Goal: Information Seeking & Learning: Find specific fact

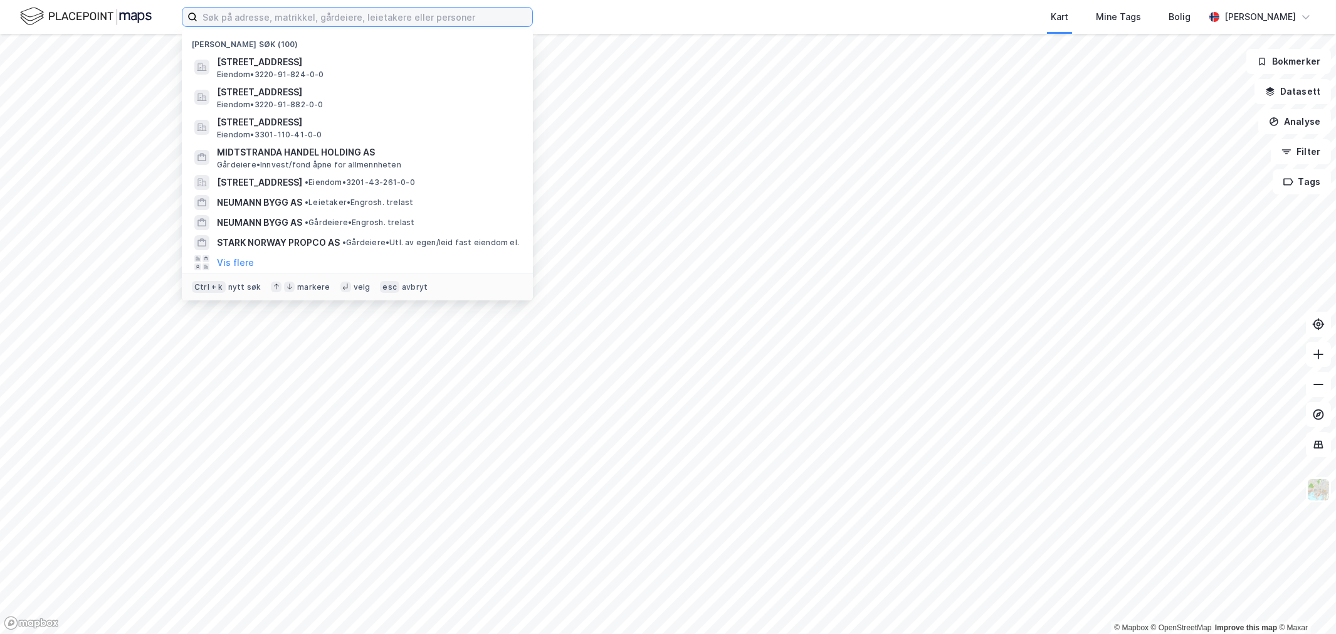
click at [312, 22] on input at bounding box center [364, 17] width 335 height 19
paste input "[STREET_ADDRESS],"
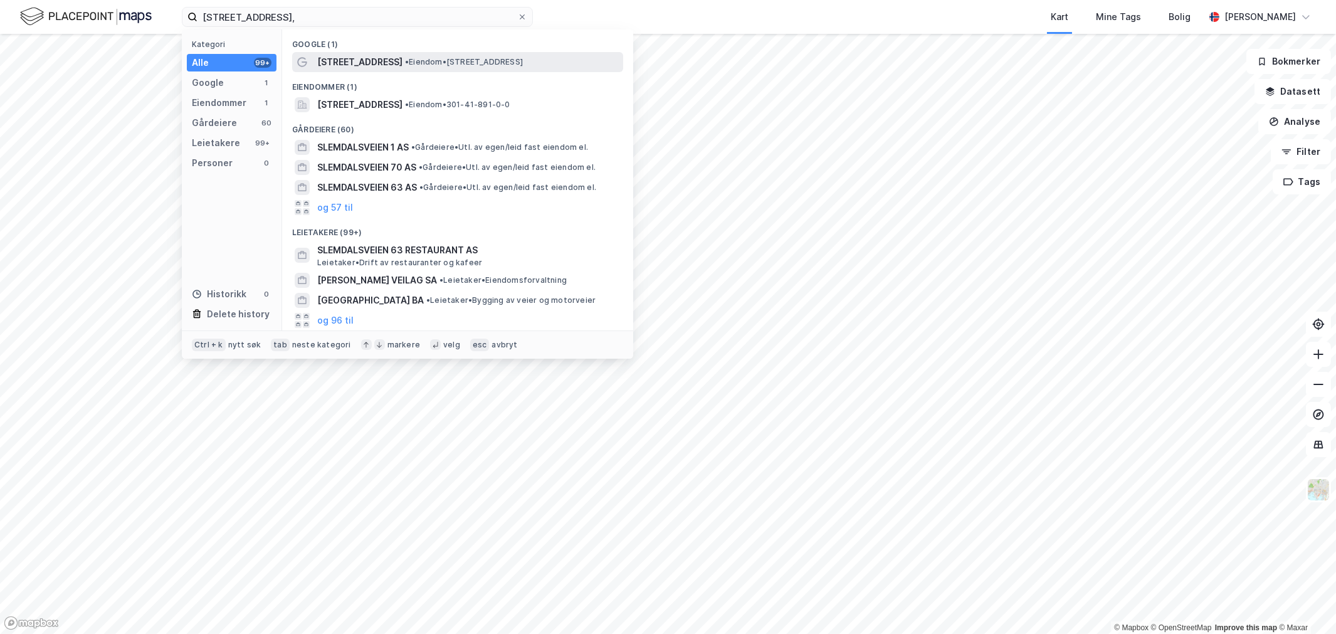
click at [322, 55] on span "[STREET_ADDRESS]" at bounding box center [359, 62] width 85 height 15
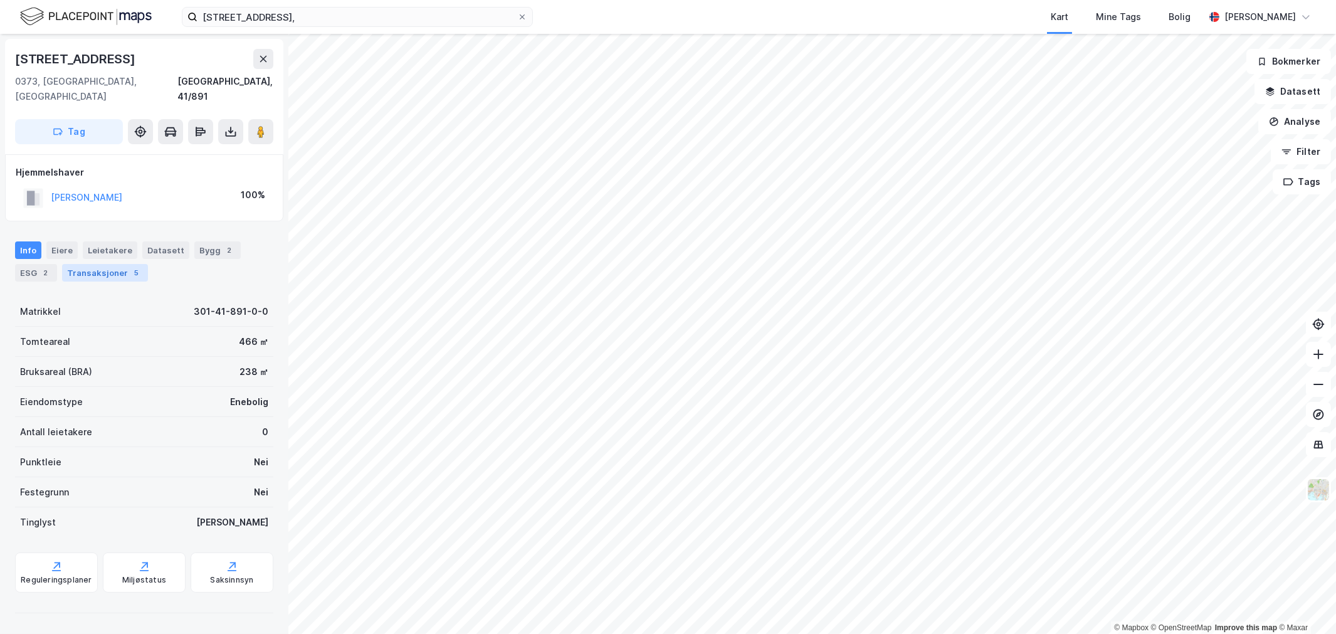
click at [132, 266] on div "5" at bounding box center [136, 272] width 13 height 13
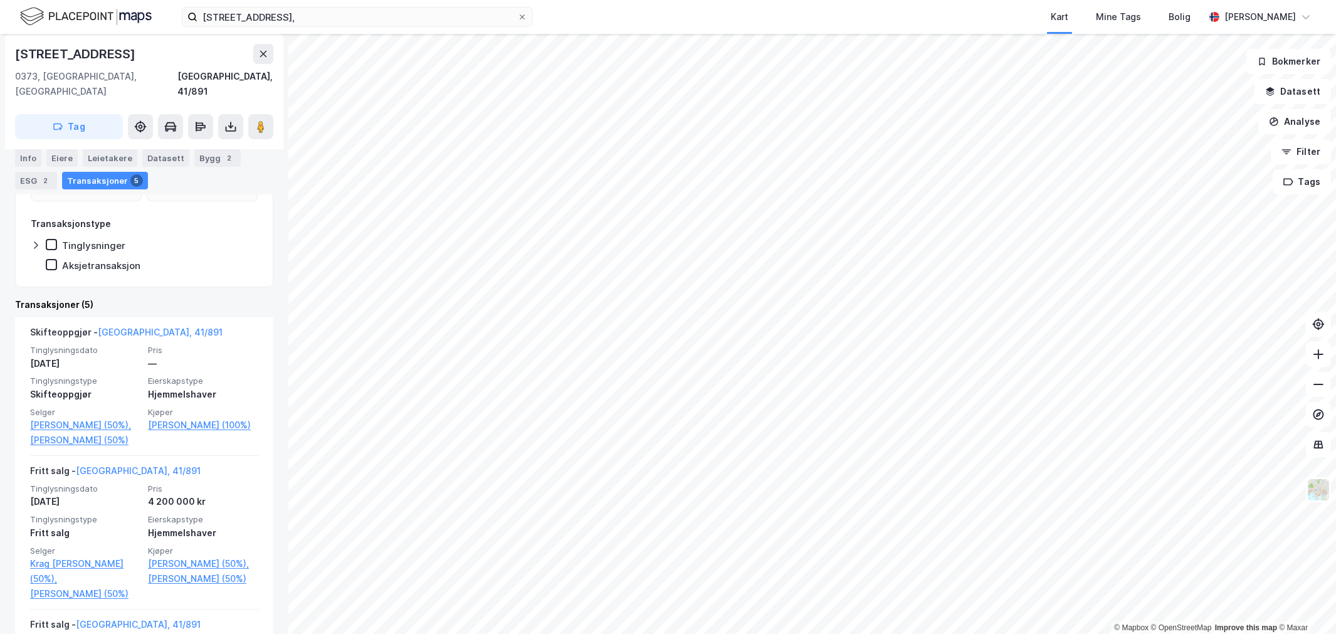
scroll to position [209, 0]
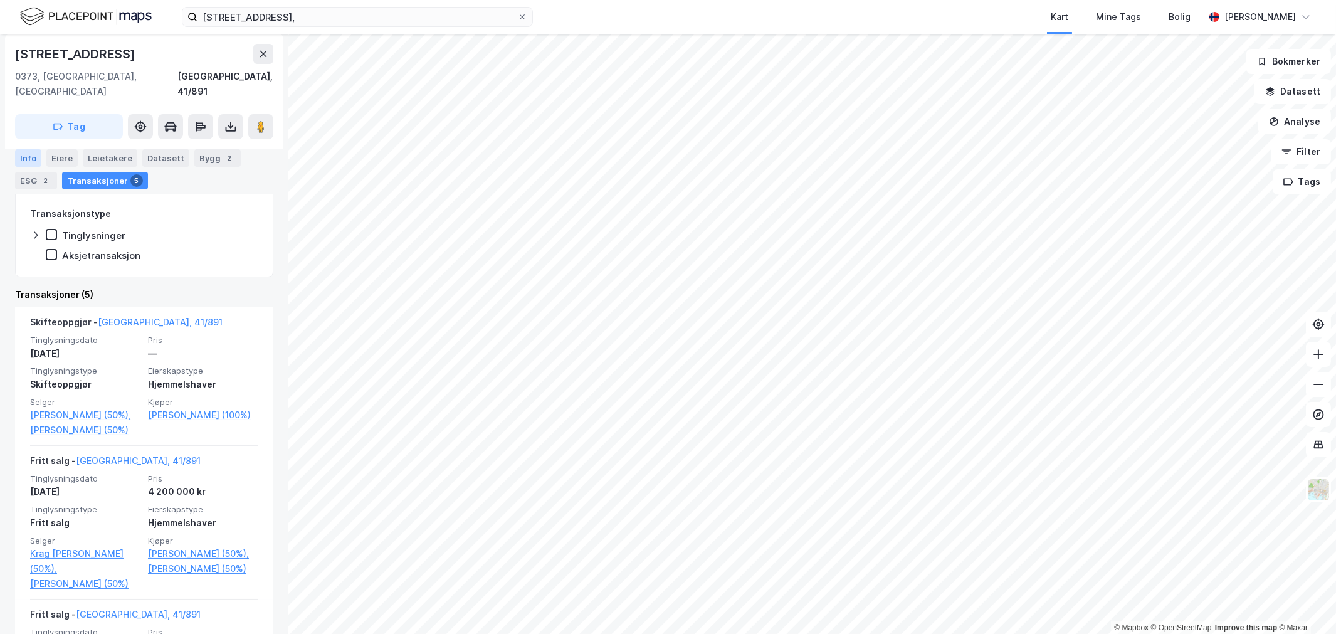
click at [38, 162] on div "Info" at bounding box center [28, 158] width 26 height 18
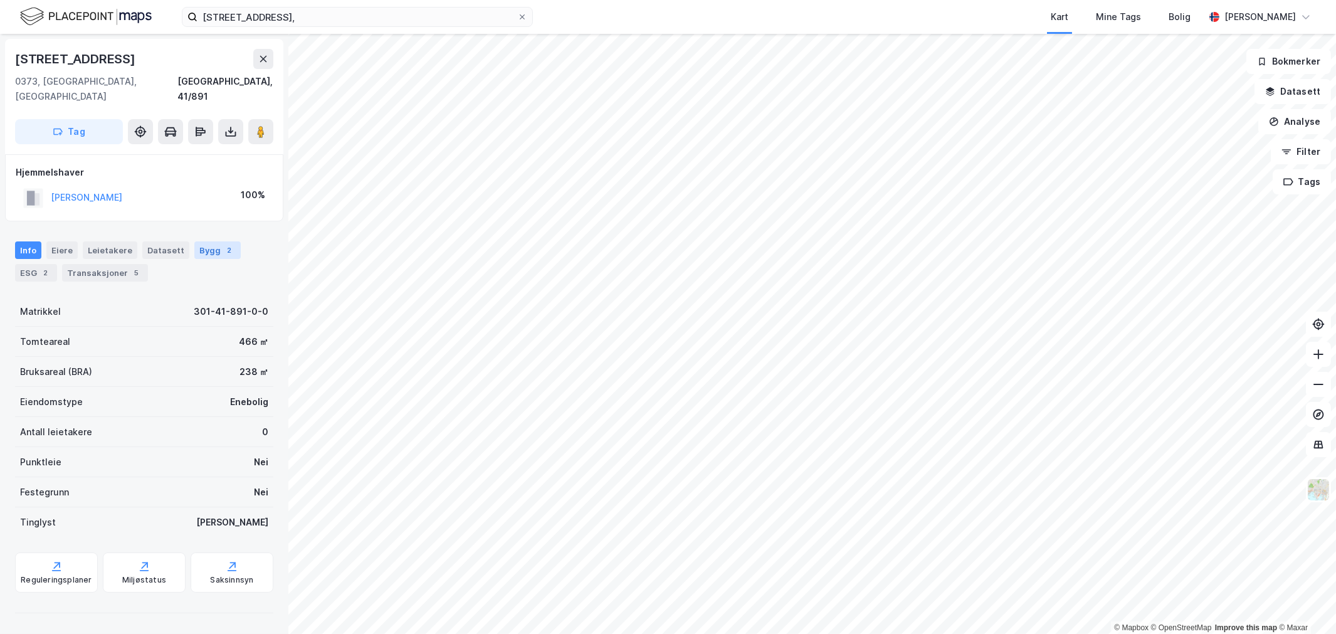
click at [223, 244] on div "2" at bounding box center [229, 250] width 13 height 13
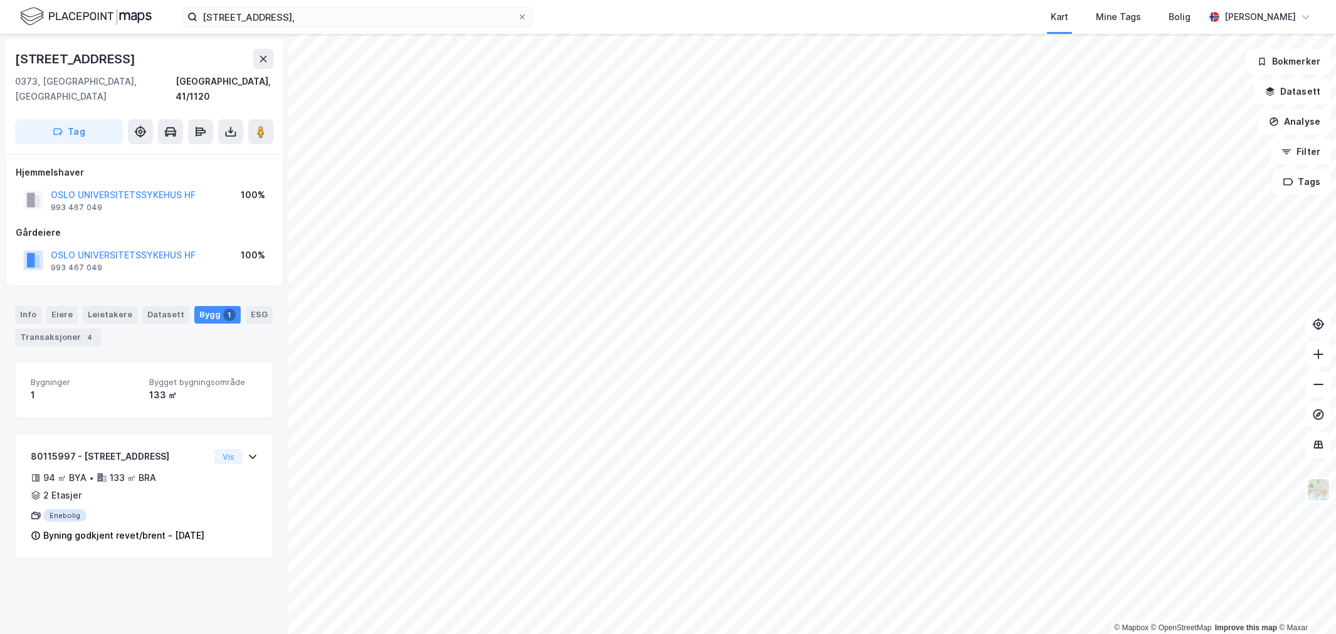
click at [87, 61] on div "[STREET_ADDRESS]" at bounding box center [76, 59] width 123 height 20
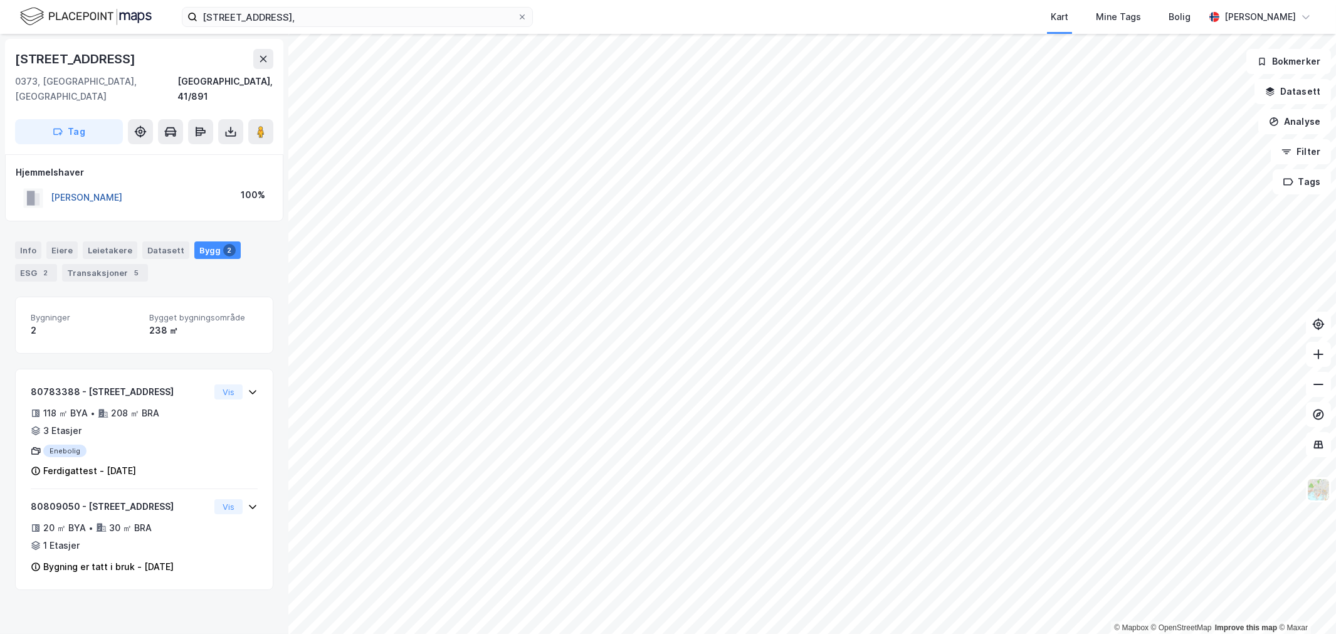
drag, startPoint x: 182, startPoint y: 186, endPoint x: 51, endPoint y: 179, distance: 131.2
click at [51, 185] on div "[PERSON_NAME] 100%" at bounding box center [144, 198] width 257 height 26
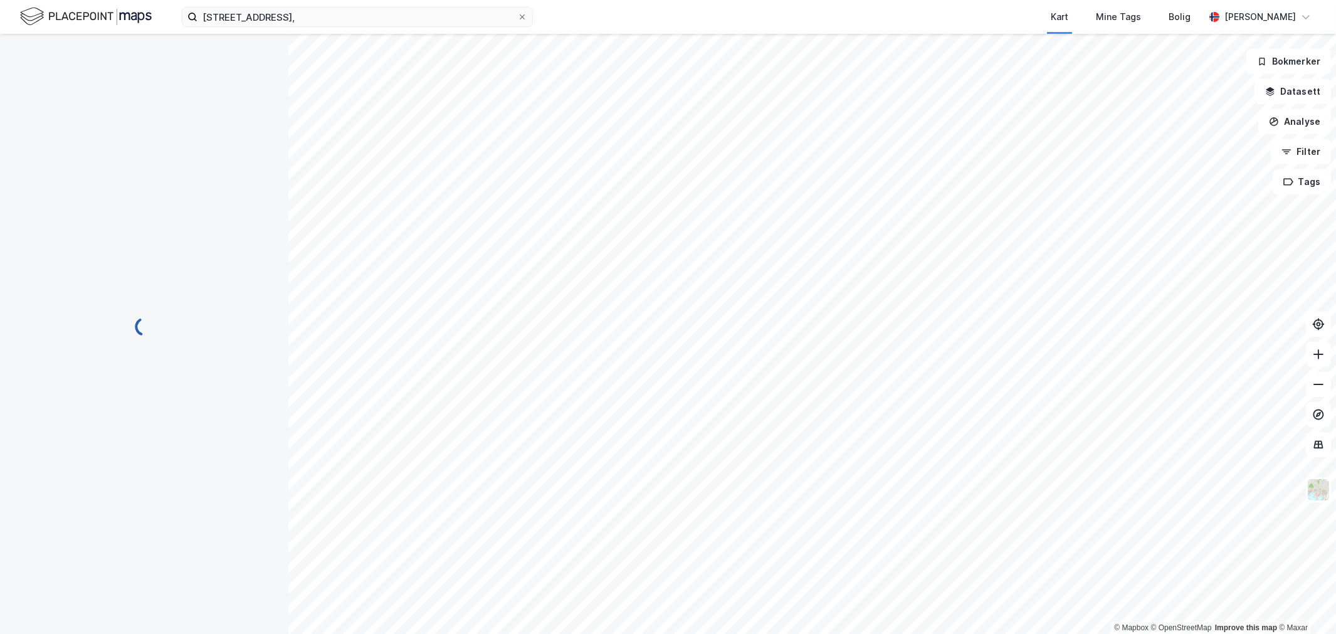
scroll to position [3, 0]
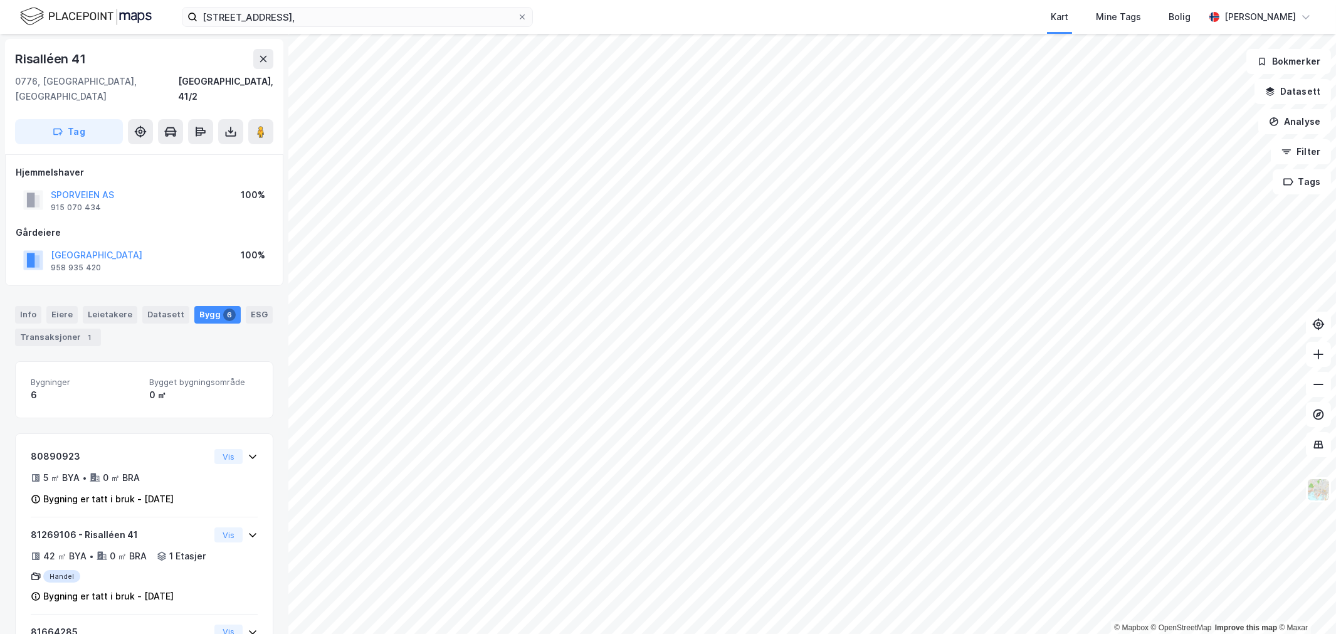
scroll to position [3, 0]
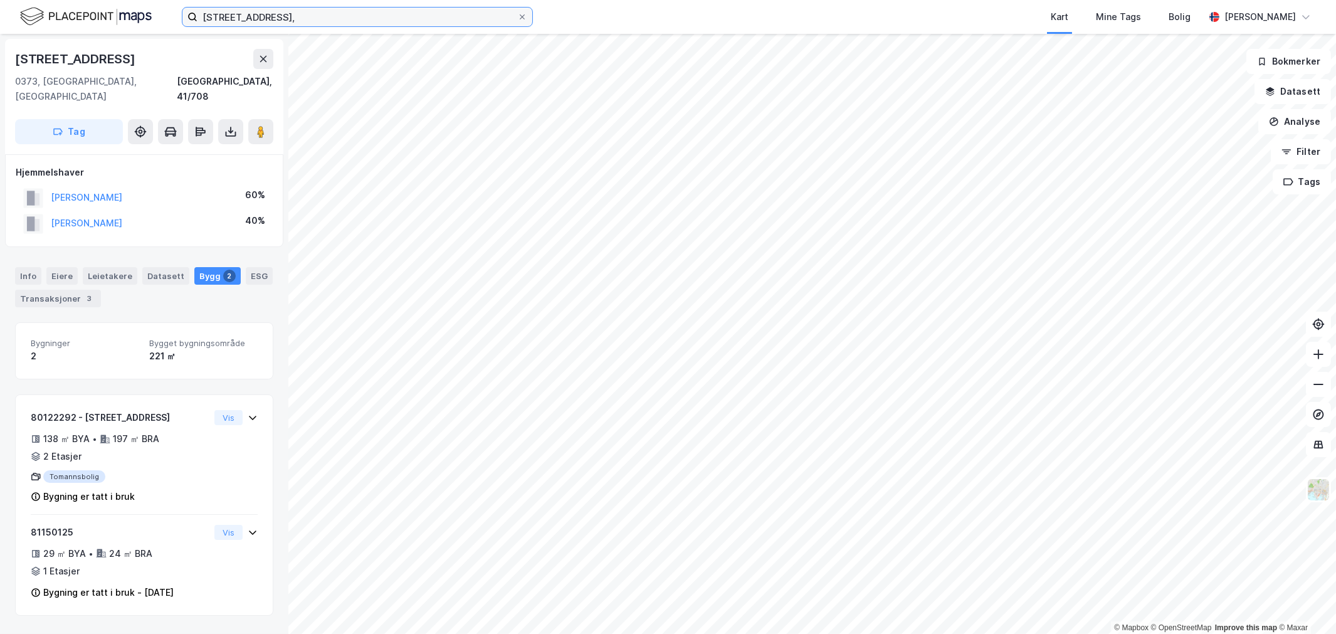
click at [345, 8] on input "[STREET_ADDRESS]," at bounding box center [357, 17] width 320 height 19
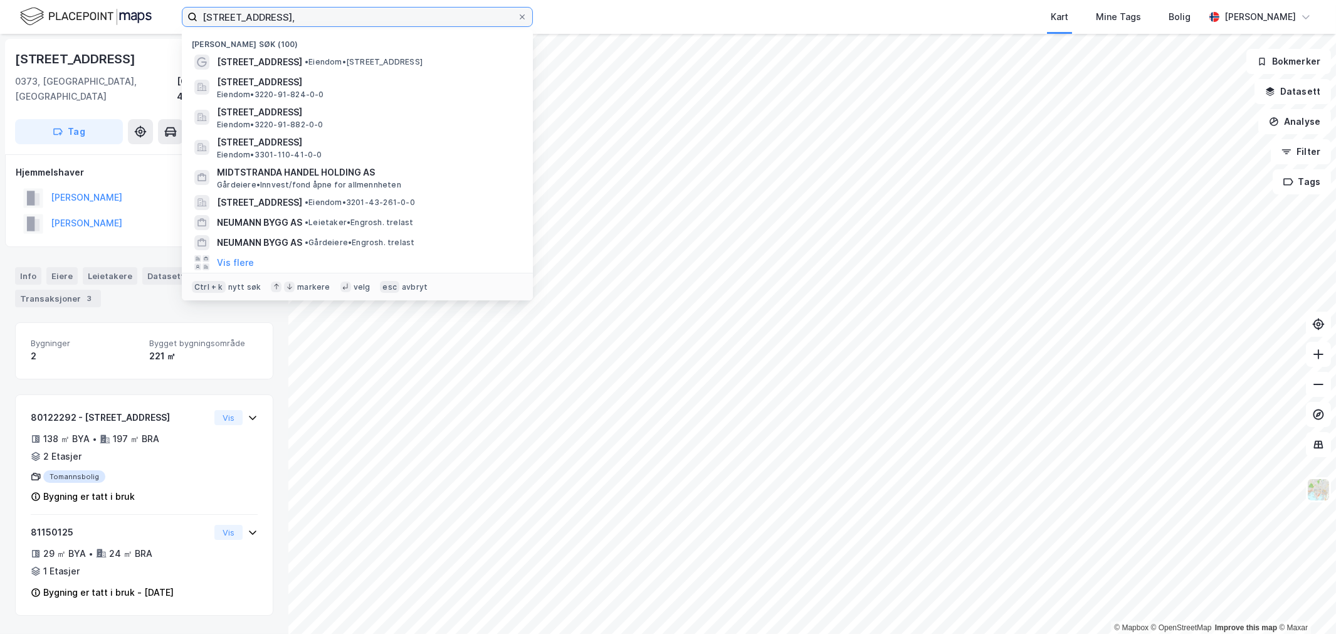
click at [345, 8] on input "[STREET_ADDRESS]," at bounding box center [357, 17] width 320 height 19
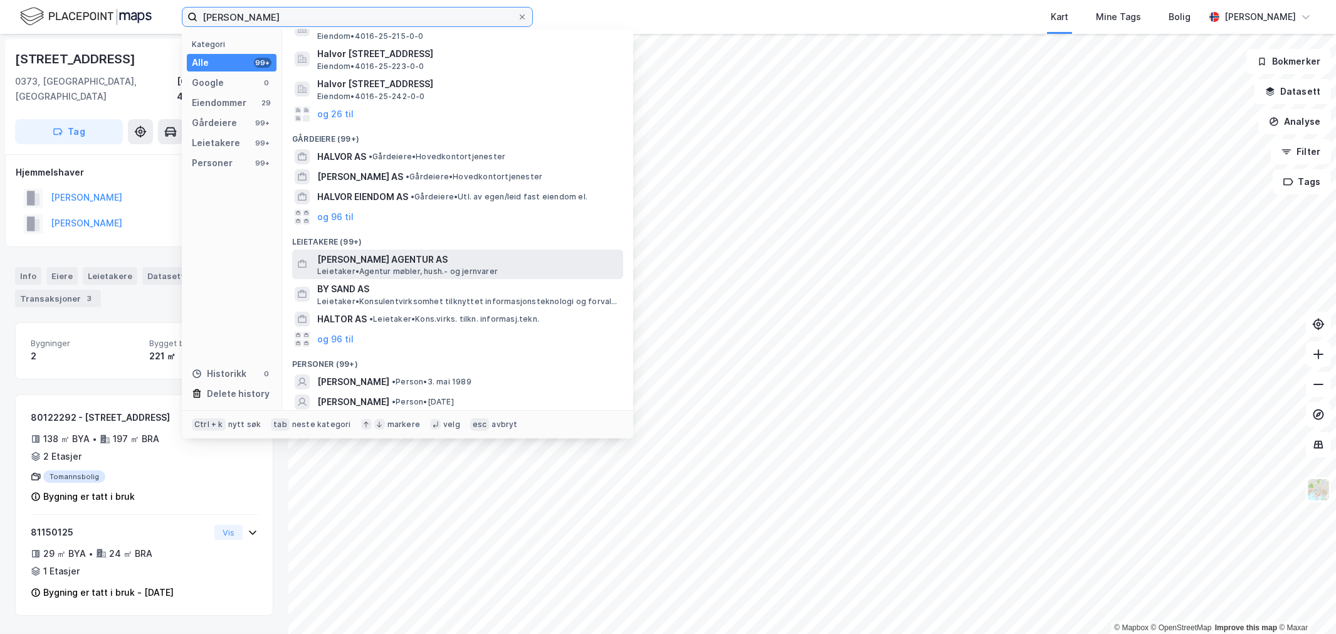
scroll to position [80, 0]
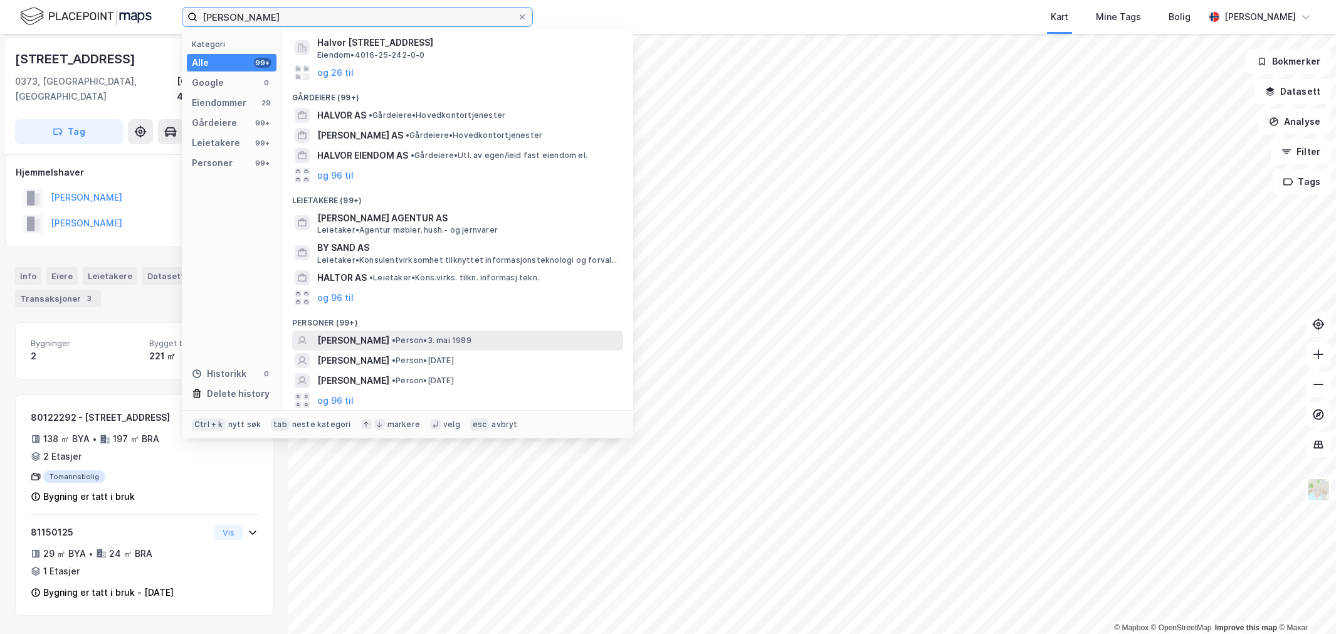
type input "[PERSON_NAME]"
click at [514, 339] on div "[PERSON_NAME] • Person • [DATE]" at bounding box center [468, 340] width 303 height 15
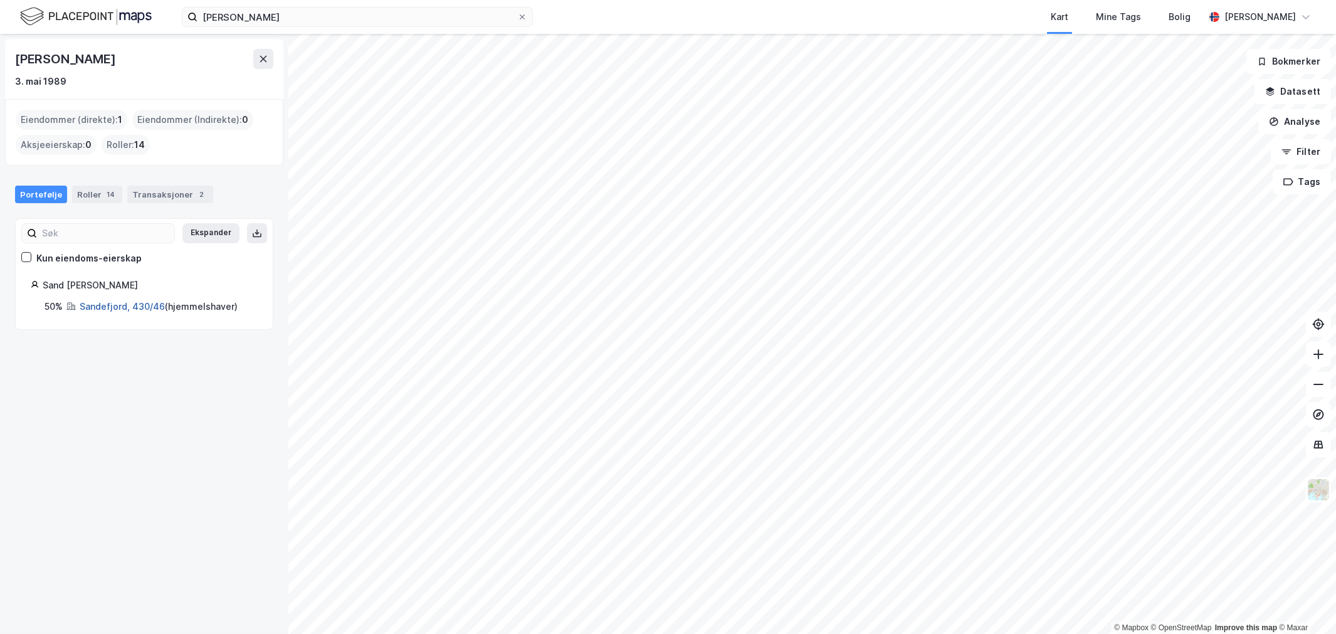
click at [127, 303] on link "Sandefjord, 430/46" at bounding box center [122, 306] width 85 height 11
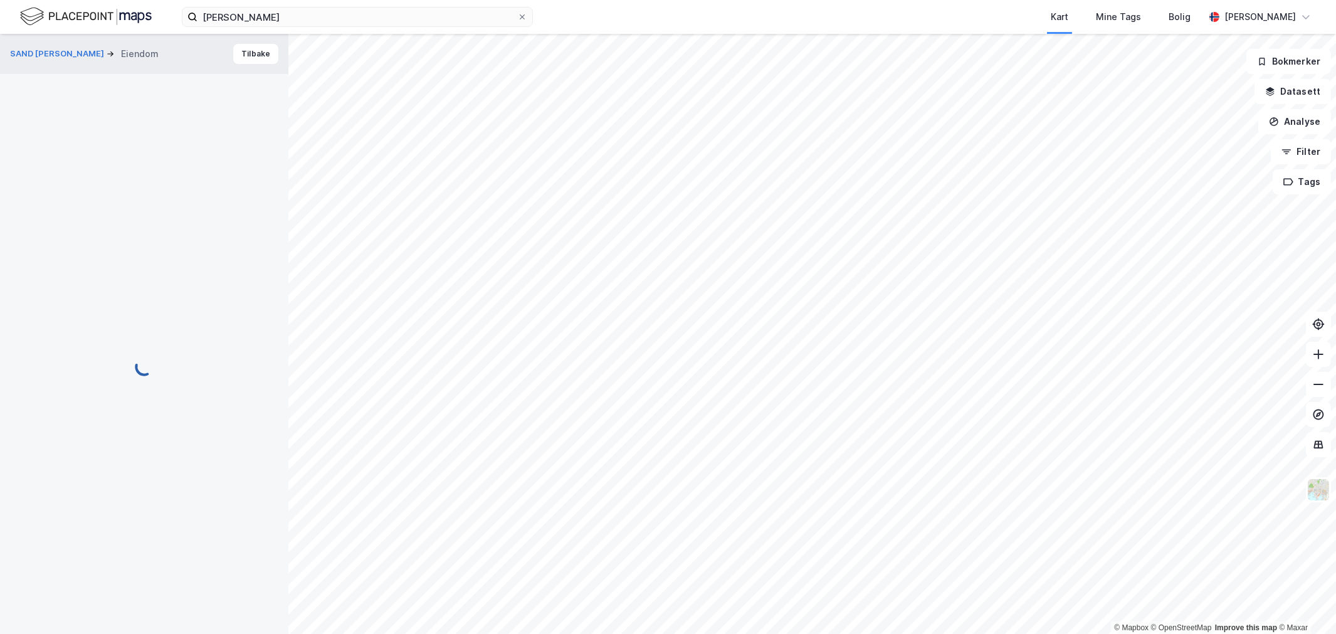
scroll to position [3, 0]
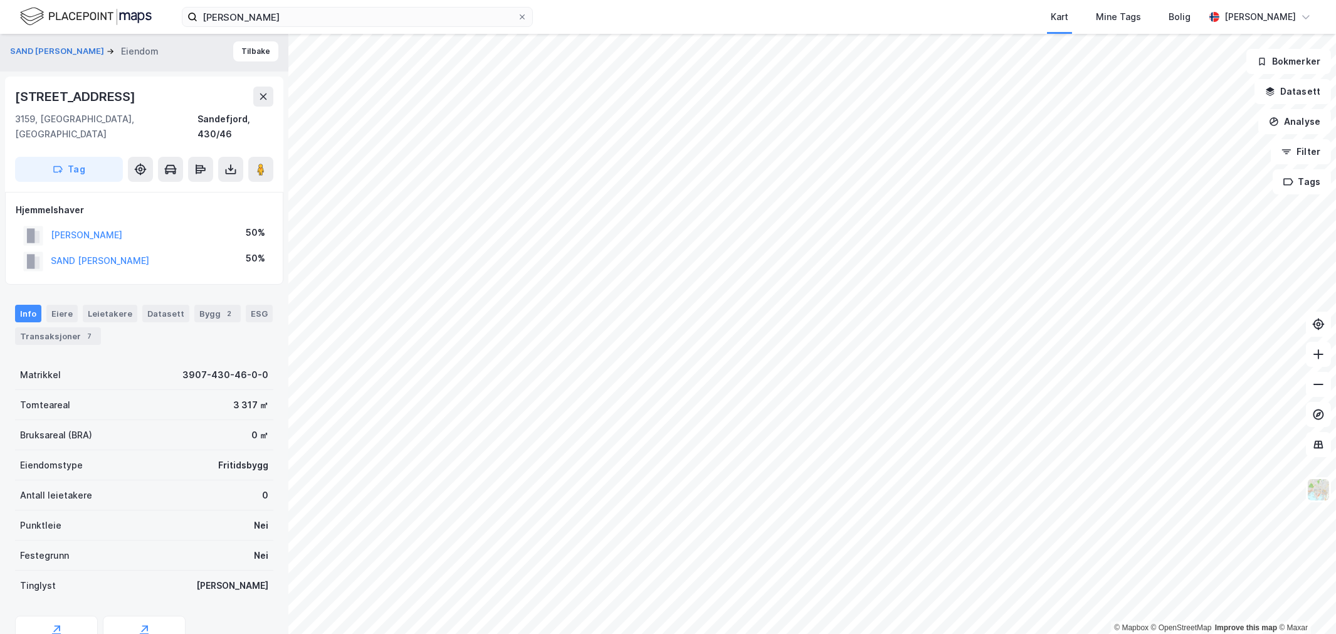
click at [92, 101] on div "[STREET_ADDRESS]" at bounding box center [76, 97] width 123 height 20
copy div "[STREET_ADDRESS]"
click at [11, 326] on div "Info [PERSON_NAME] Datasett Bygg 2 ESG Transaksjoner 7" at bounding box center [144, 320] width 288 height 60
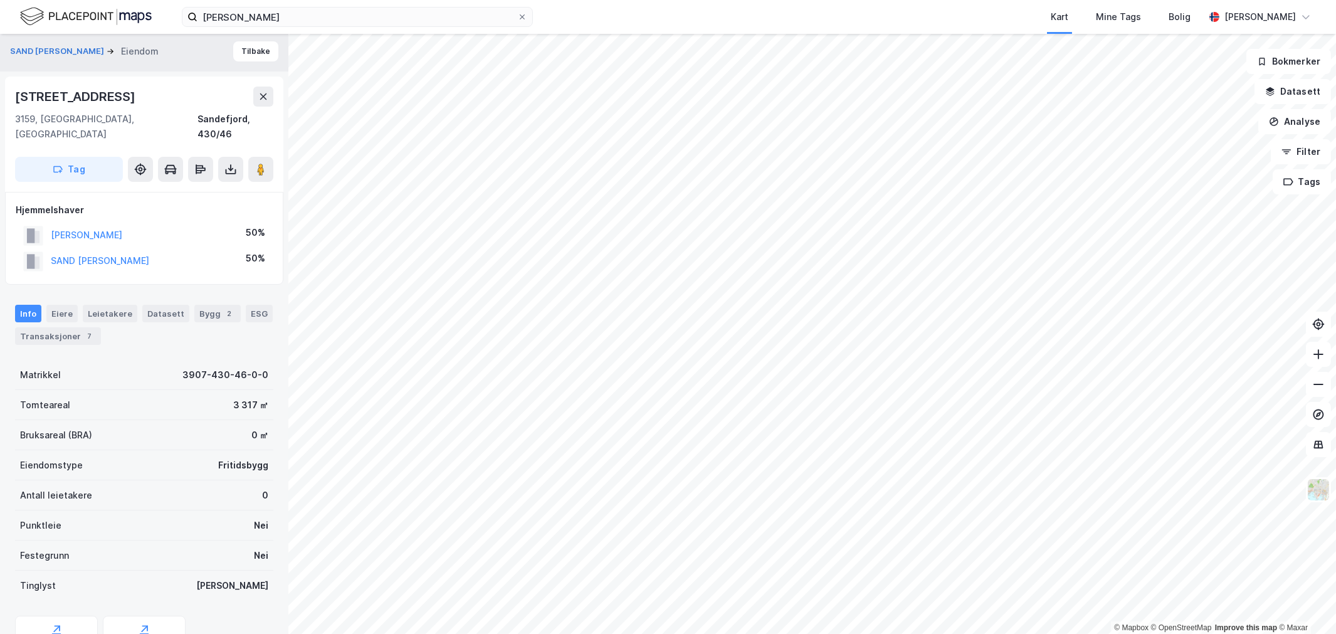
click at [11, 322] on div "Info [PERSON_NAME] Datasett Bygg 2 ESG Transaksjoner 7" at bounding box center [144, 320] width 288 height 60
click at [15, 327] on div "Transaksjoner 7" at bounding box center [58, 336] width 86 height 18
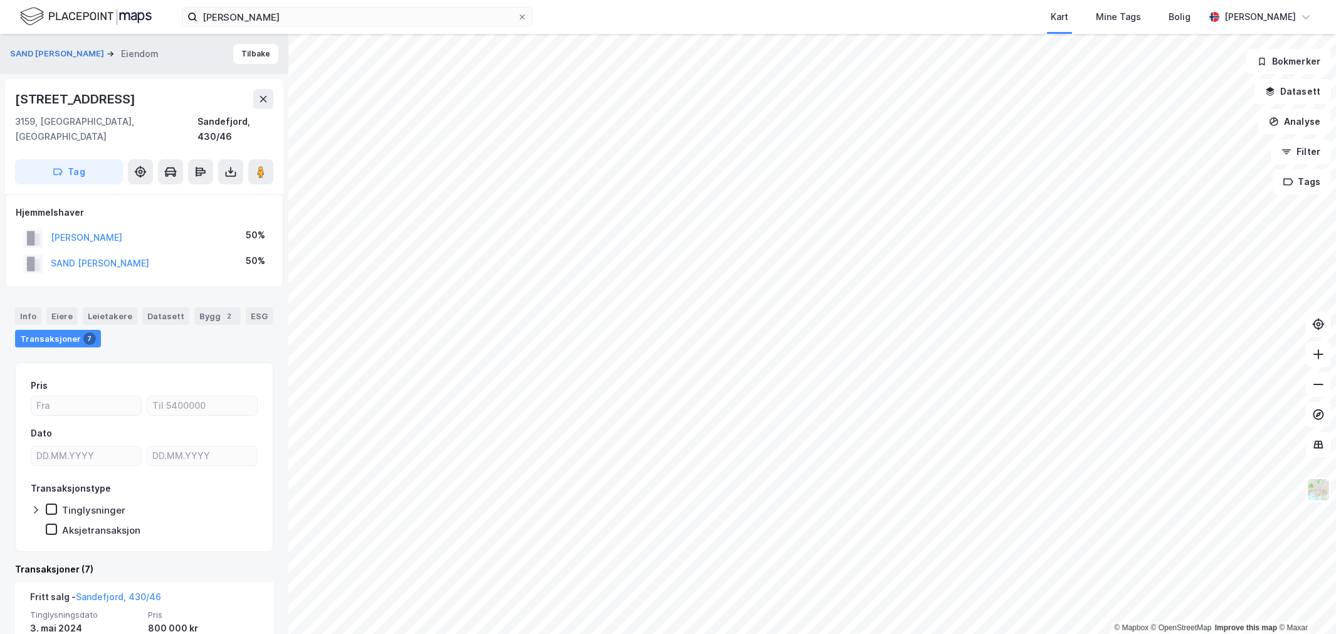
click at [30, 330] on div "Transaksjoner 7" at bounding box center [58, 339] width 86 height 18
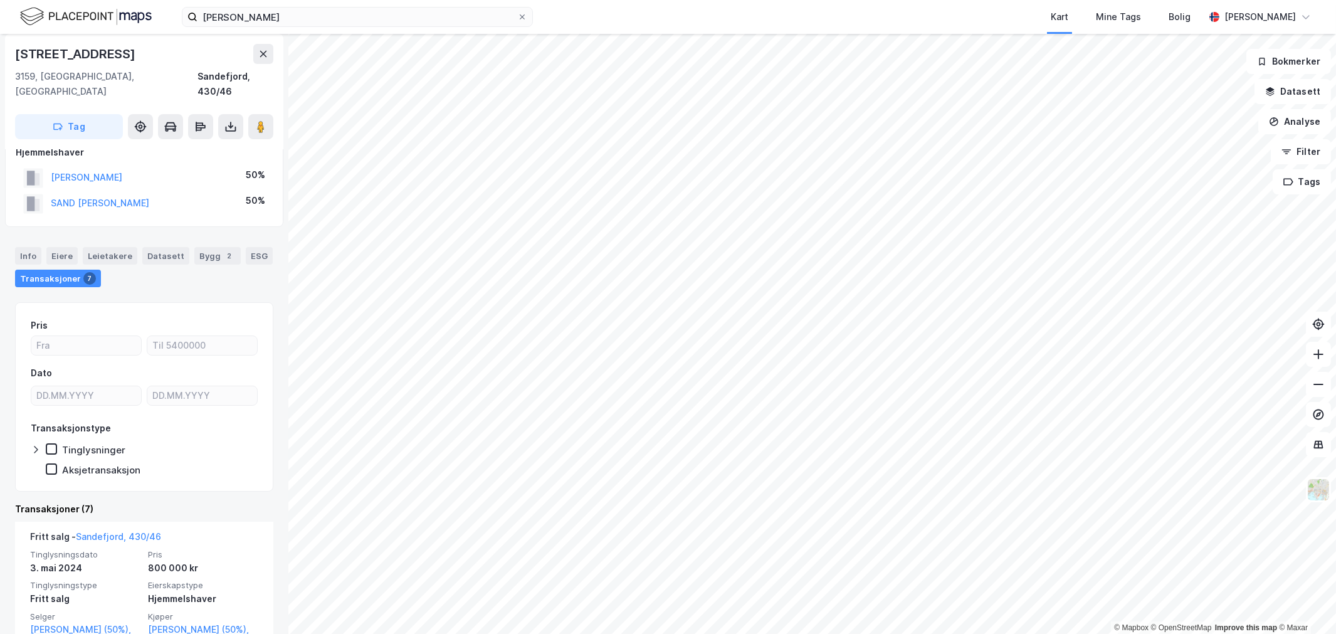
scroll to position [139, 0]
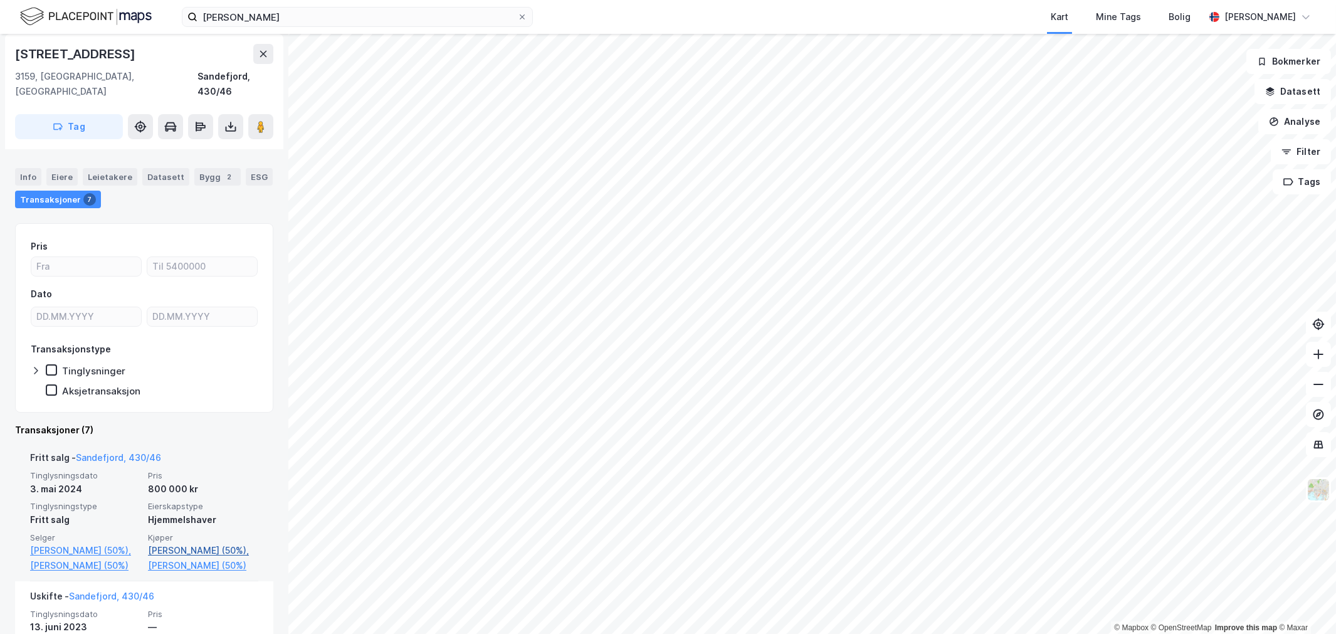
click at [218, 543] on link "[PERSON_NAME] (50%)," at bounding box center [203, 550] width 110 height 15
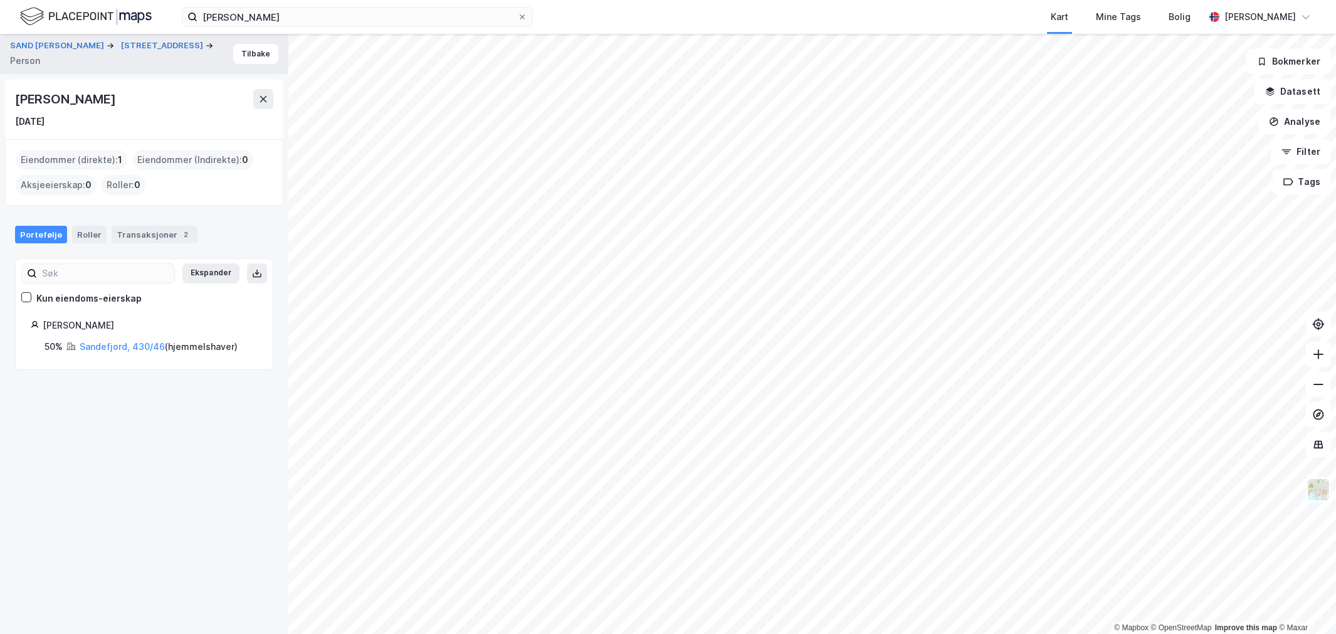
click at [112, 90] on div "[PERSON_NAME]" at bounding box center [66, 99] width 103 height 20
copy div "[PERSON_NAME]"
